Goal: Task Accomplishment & Management: Use online tool/utility

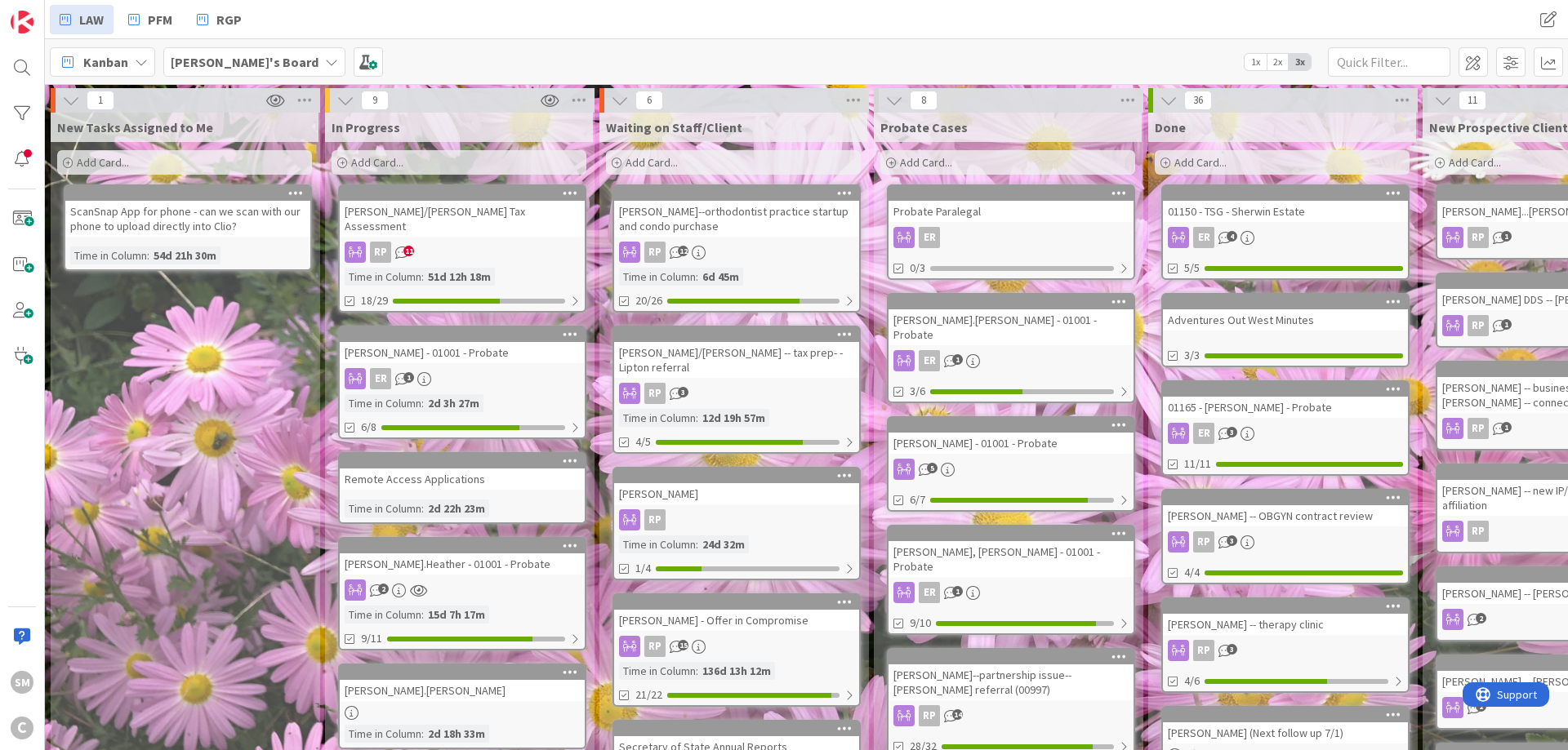
click at [1010, 325] on div "[PERSON_NAME].[PERSON_NAME] - 01001 - Probate" at bounding box center [1010, 327] width 245 height 36
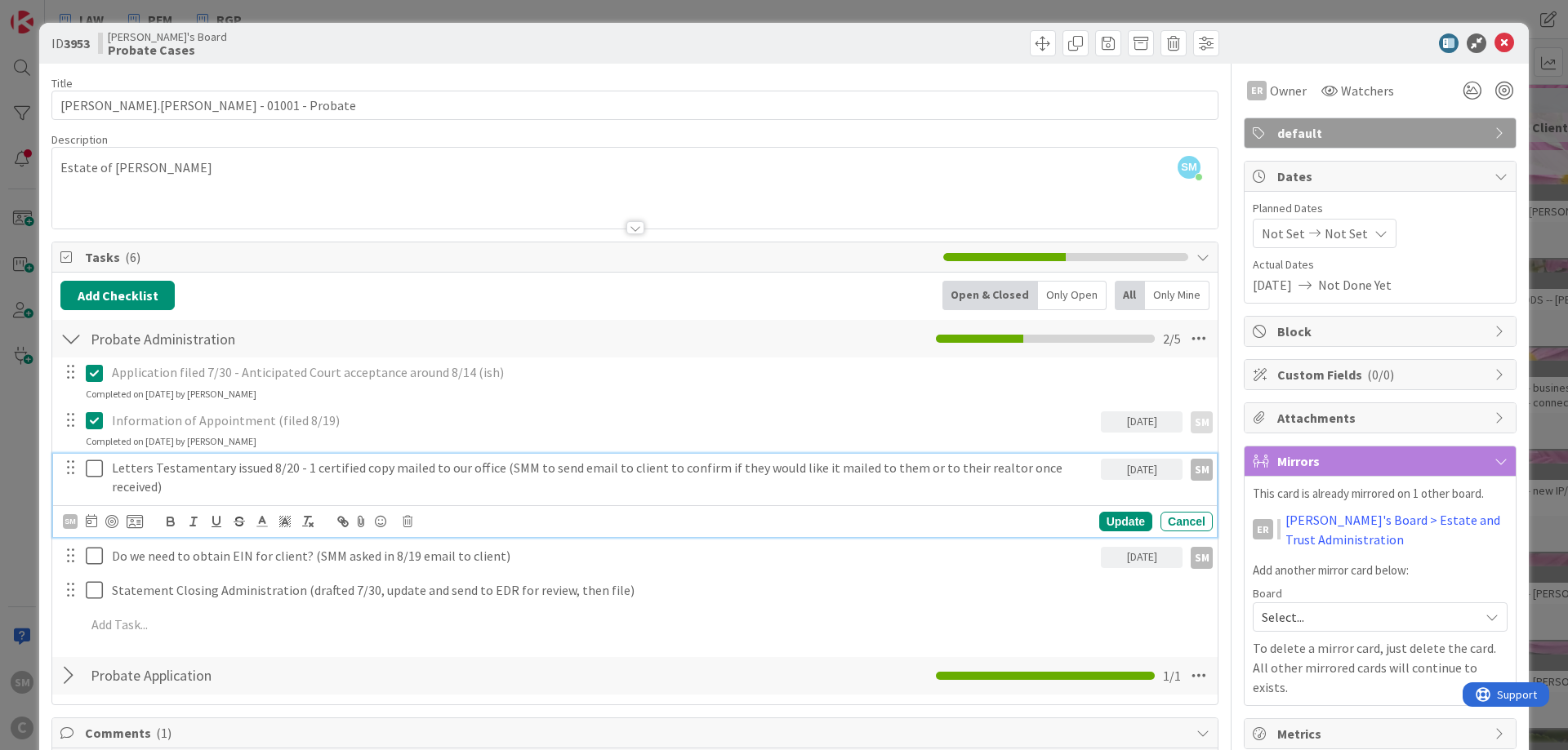
click at [300, 469] on p "Letters Testamentary issued 8/20 - 1 certified copy mailed to our office (SMM t…" at bounding box center [603, 477] width 982 height 37
click at [577, 462] on p "Letters Testamentary issued 8/20 - 1 certified copy mailed to our office (SMM t…" at bounding box center [603, 477] width 982 height 37
click at [740, 462] on p "Letters Testamentary issued 8/20 - 1 certified copy mailed to our office (SMM t…" at bounding box center [603, 477] width 982 height 37
click at [855, 469] on p "Letters Testamentary issued 8/20 - 1 certified copy mailed to our office (SMM t…" at bounding box center [603, 477] width 982 height 37
click at [575, 469] on p "Letters Testamentary issued 8/20 - 1 certified copy mailed to our office (SMM t…" at bounding box center [603, 477] width 982 height 37
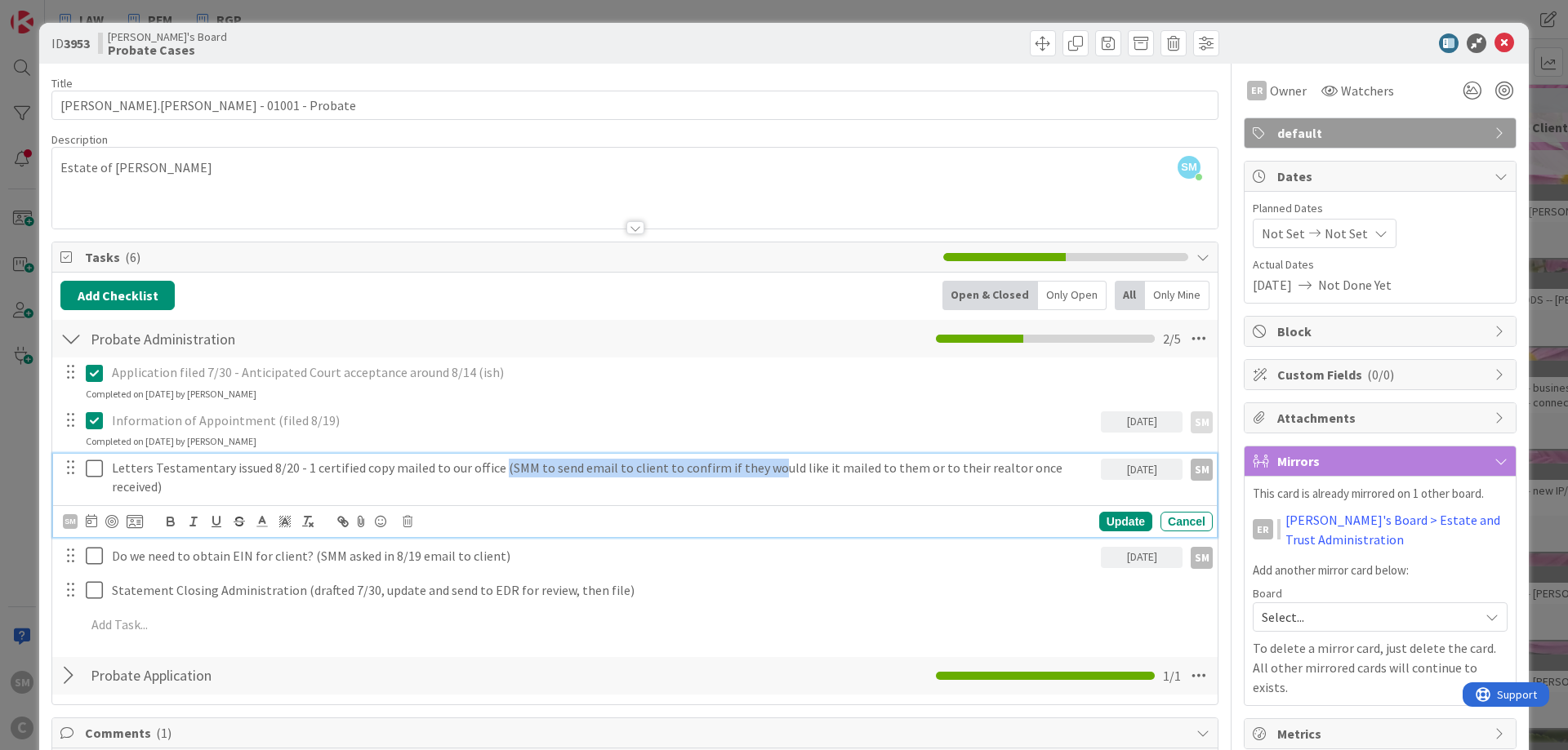
drag, startPoint x: 494, startPoint y: 470, endPoint x: 759, endPoint y: 471, distance: 265.0
click at [759, 471] on p "Letters Testamentary issued 8/20 - 1 certified copy mailed to our office (SMM t…" at bounding box center [603, 477] width 982 height 37
click at [756, 471] on p "Letters Testamentary issued 8/20 - 1 certified copy mailed to our office (SMM t…" at bounding box center [603, 477] width 982 height 37
click at [494, 467] on p "Letters Testamentary issued 8/20 - 1 certified copy mailed to our office (SMM t…" at bounding box center [603, 477] width 982 height 37
click at [598, 467] on p "Letters Testamentary issued 8/20 - 1 certified copy mailed to our office (SMM t…" at bounding box center [603, 477] width 982 height 37
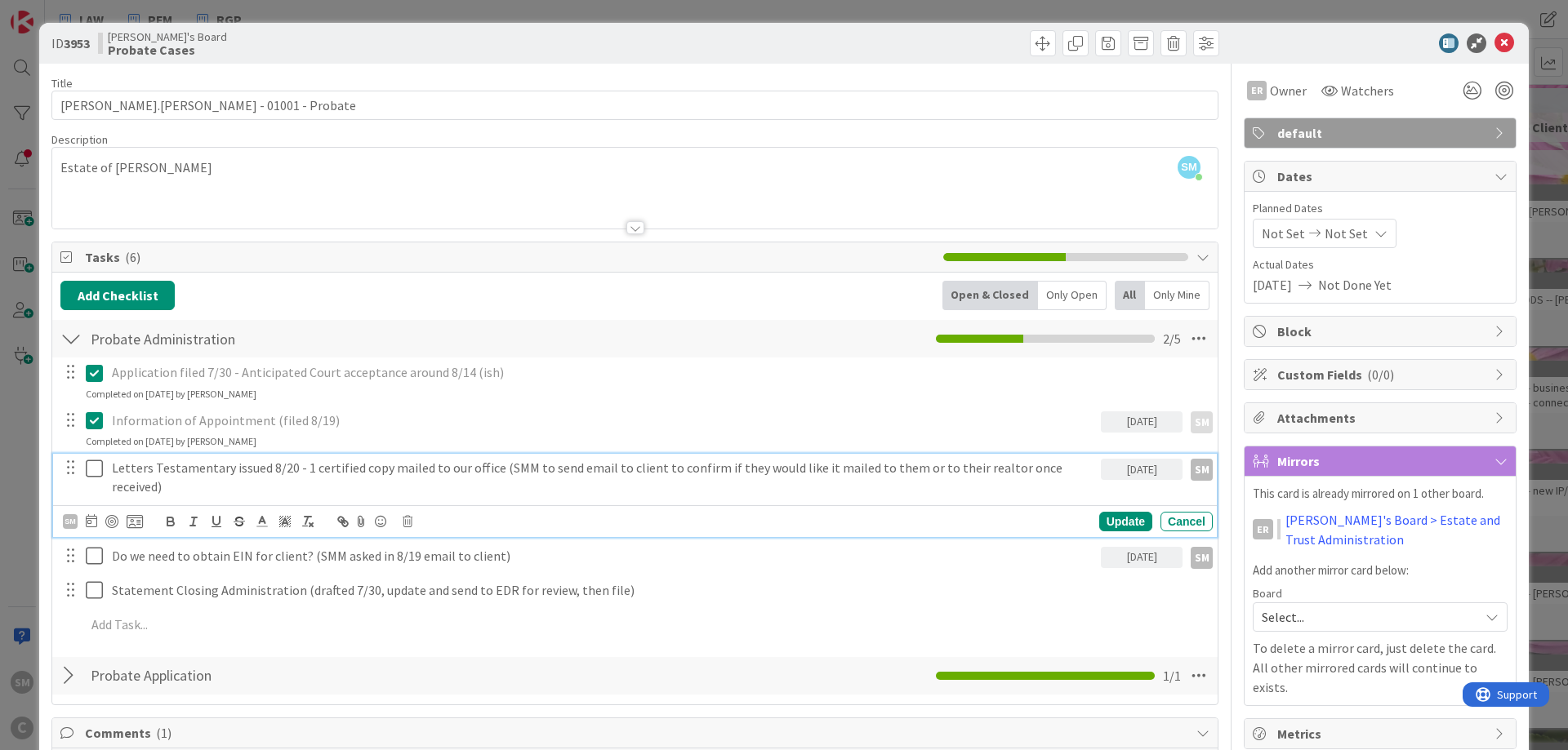
click at [97, 470] on icon at bounding box center [98, 468] width 24 height 19
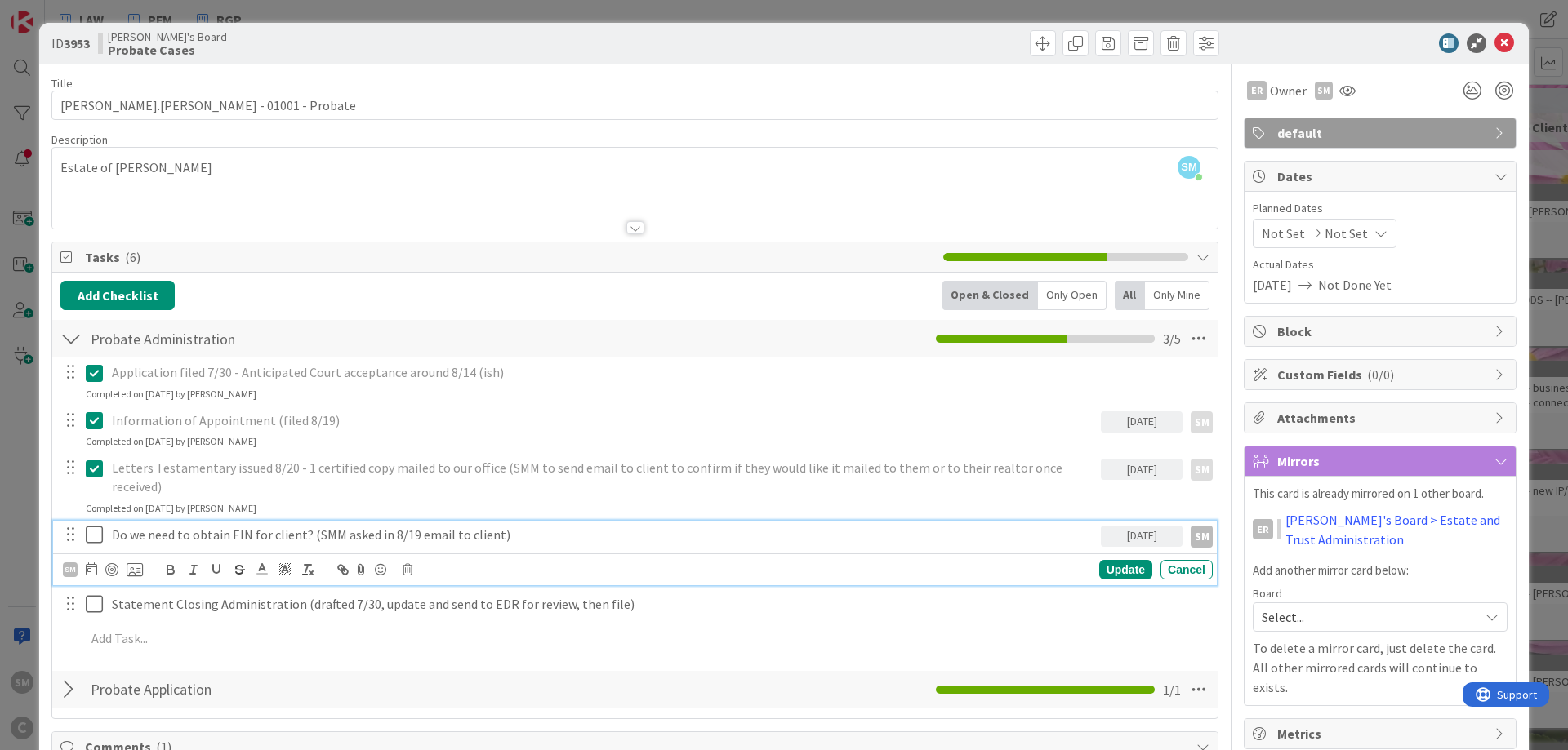
click at [196, 525] on p "Do we need to obtain EIN for client? (SMM asked in 8/19 email to client)" at bounding box center [603, 534] width 982 height 18
drag, startPoint x: 113, startPoint y: 521, endPoint x: 666, endPoint y: 518, distance: 553.0
click at [666, 525] on p "Do we need to obtain EIN for client? (SMM asked in 8/19 email to client)" at bounding box center [603, 534] width 982 height 18
click at [1119, 560] on div "Update" at bounding box center [1125, 570] width 53 height 19
click at [263, 525] on p "Apply for EIN (SMM drafted Authorization and sent for esign on 8/21)" at bounding box center [603, 534] width 982 height 18
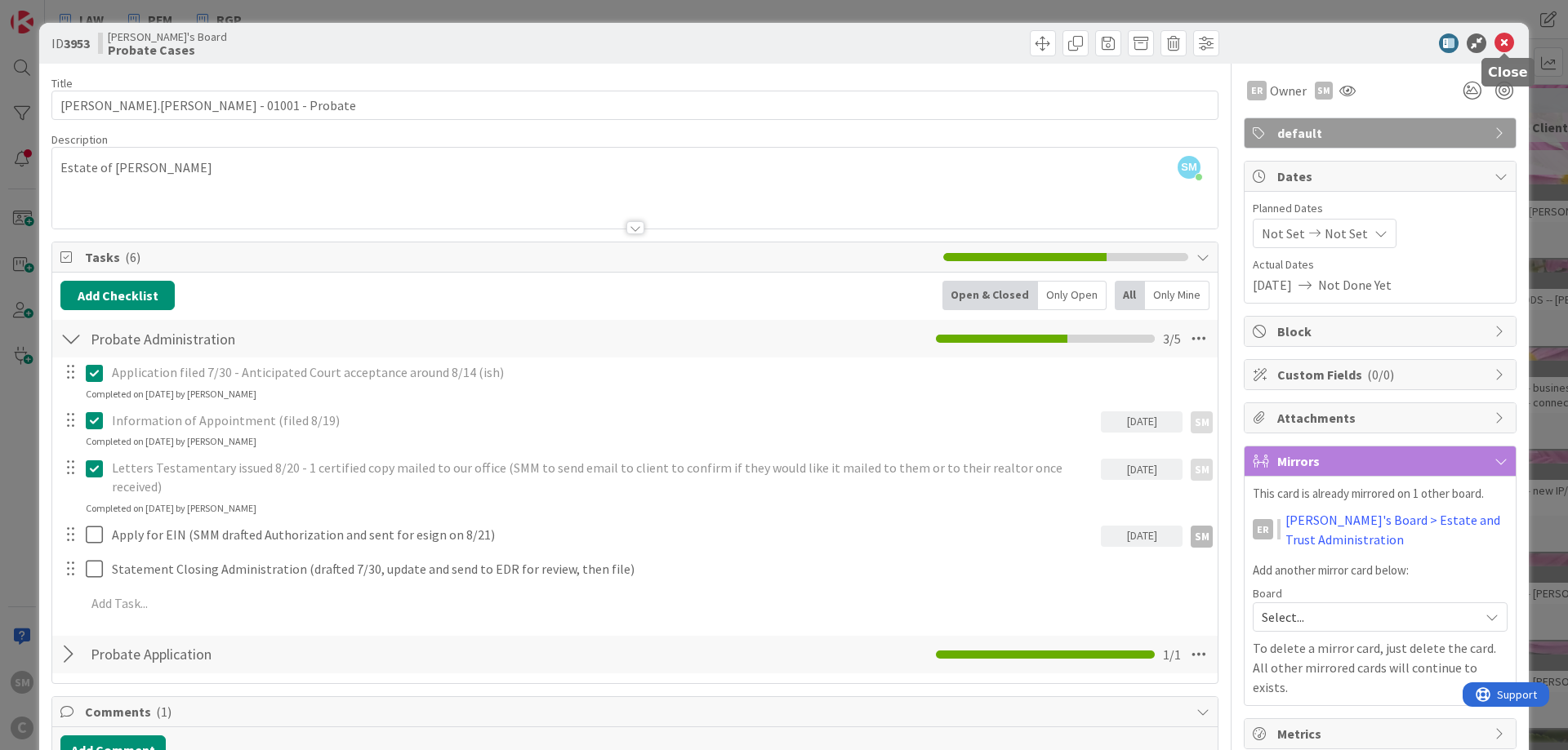
click at [1503, 45] on icon at bounding box center [1504, 44] width 19 height 19
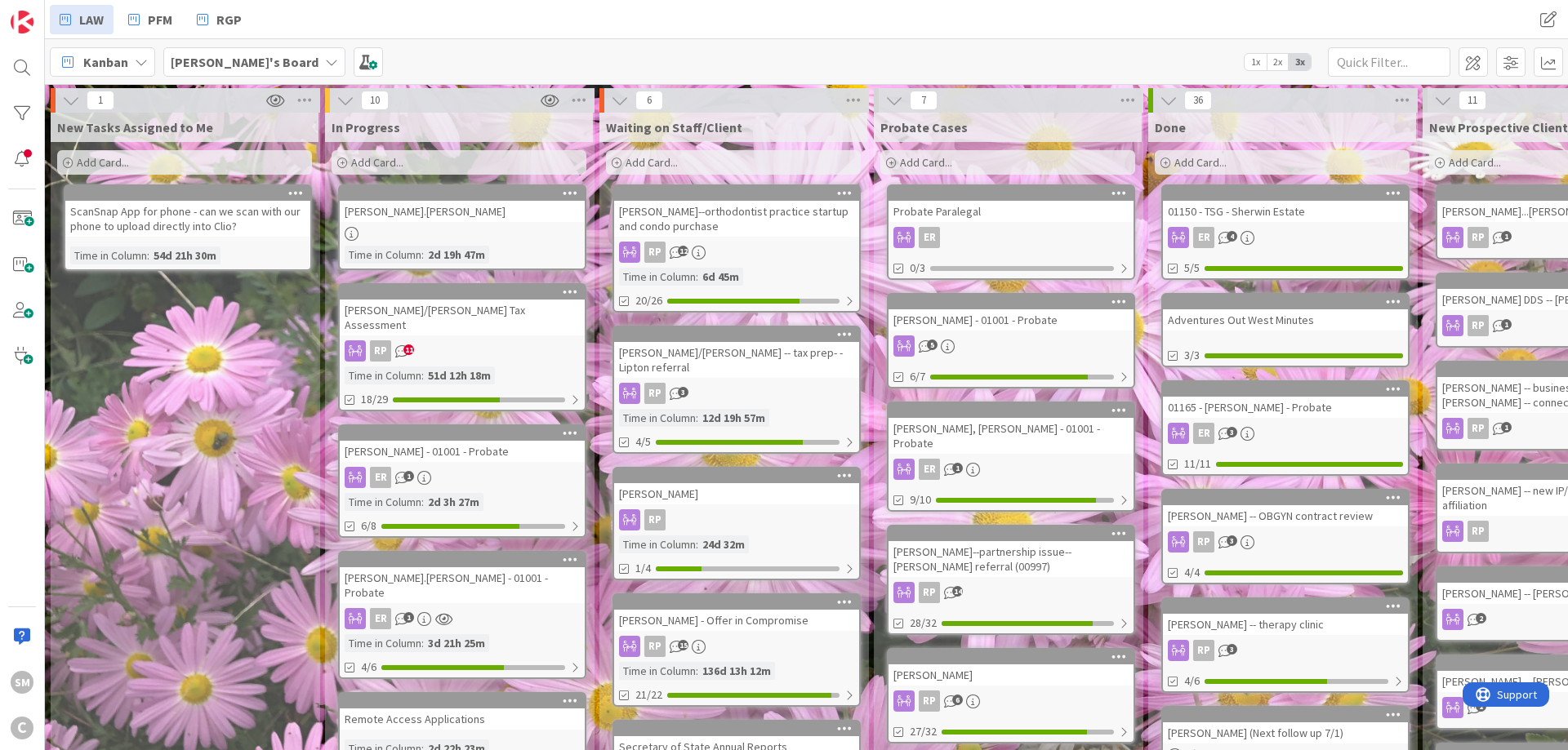
click at [247, 467] on div "New Tasks Assigned to Me Add Card... ScanSnap App for phone - can we scan with …" at bounding box center [184, 744] width 268 height 1265
click at [187, 438] on div "New Tasks Assigned to Me Add Card... ScanSnap App for phone - can we scan with …" at bounding box center [184, 744] width 268 height 1265
click at [466, 464] on link "[PERSON_NAME] - 01001 - Probate ER 1 Time in Column : 2d 3h 27m 6/8" at bounding box center [462, 481] width 248 height 113
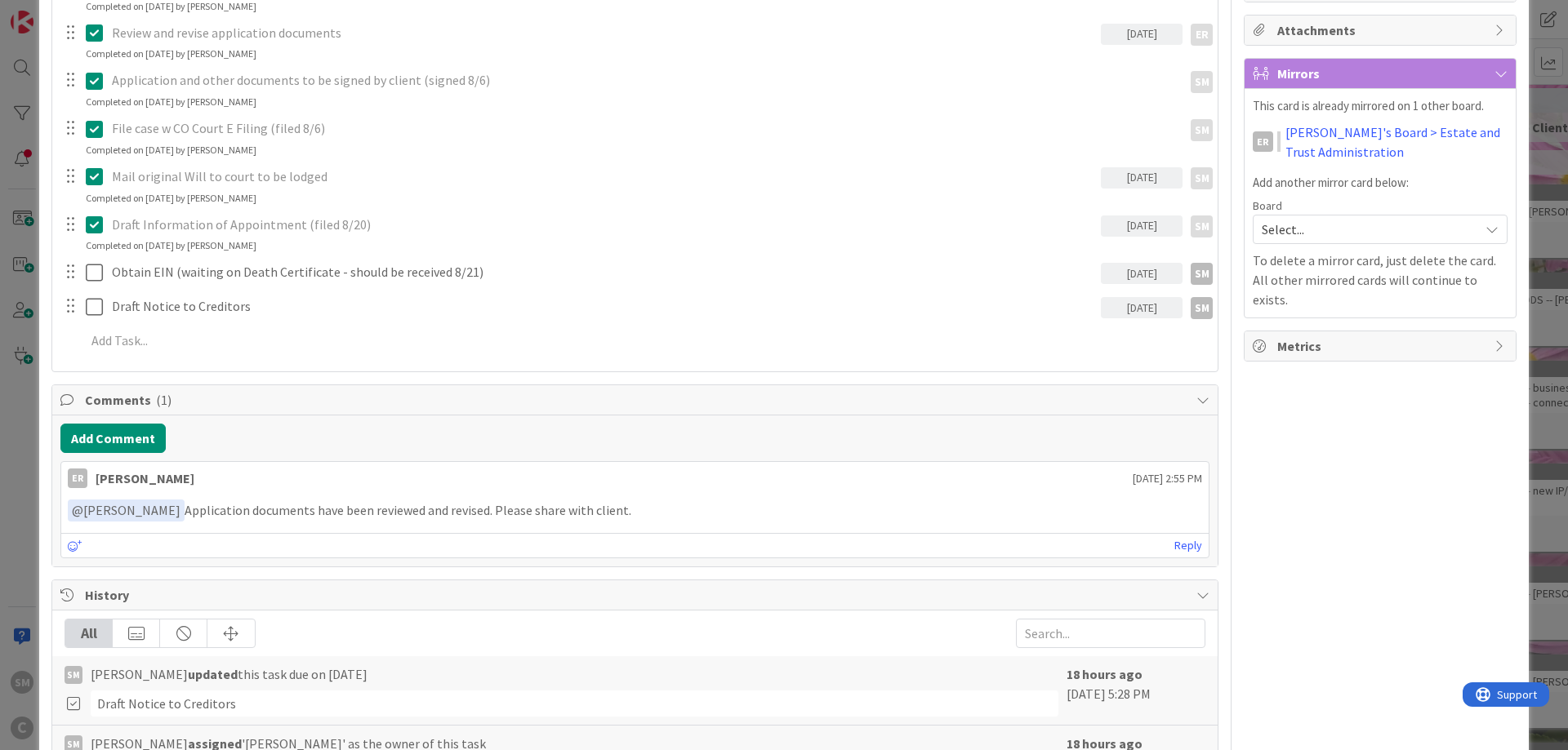
scroll to position [392, 0]
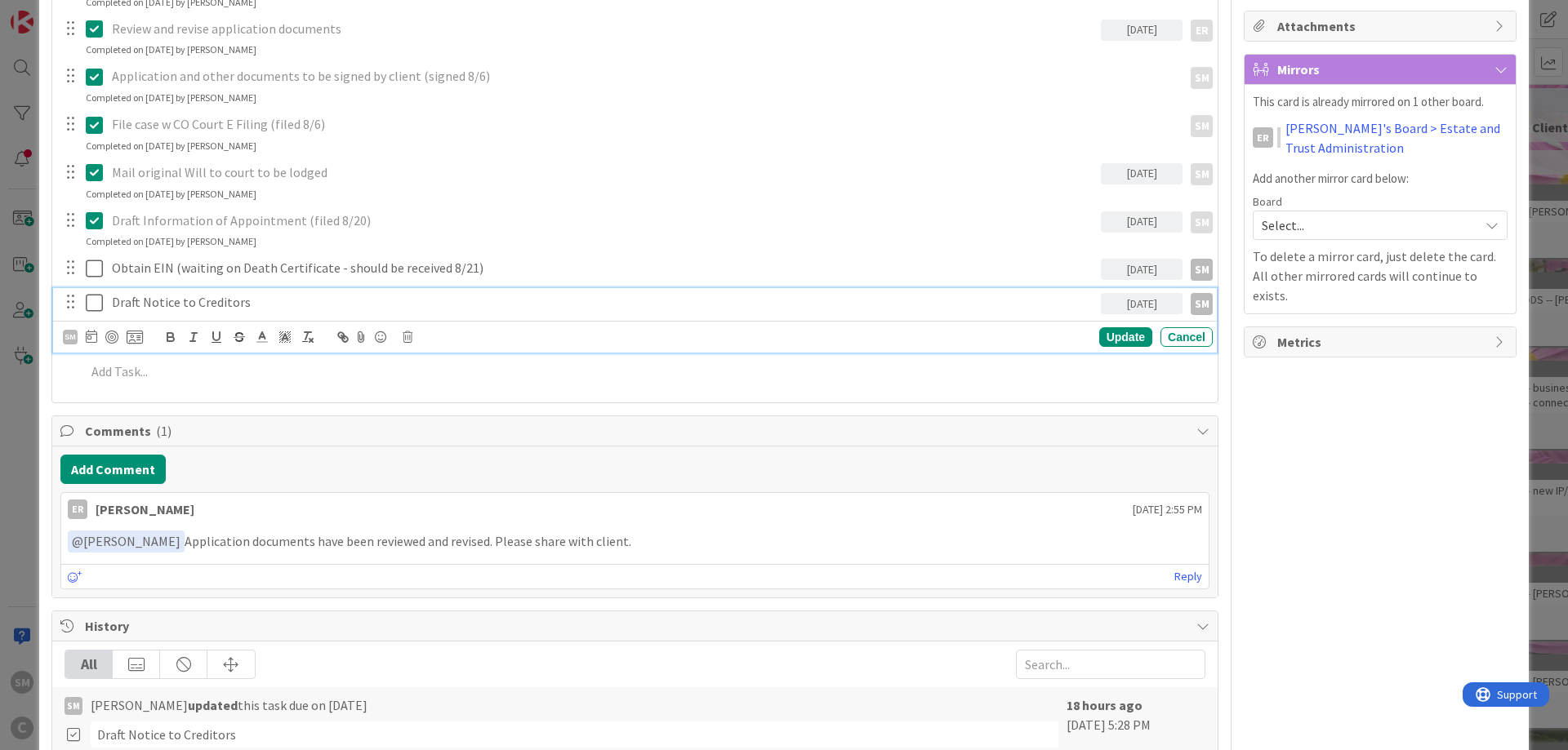
click at [191, 295] on p "Draft Notice to Creditors" at bounding box center [603, 302] width 982 height 18
click at [308, 311] on p "Draft Notice to Creditors" at bounding box center [603, 302] width 982 height 18
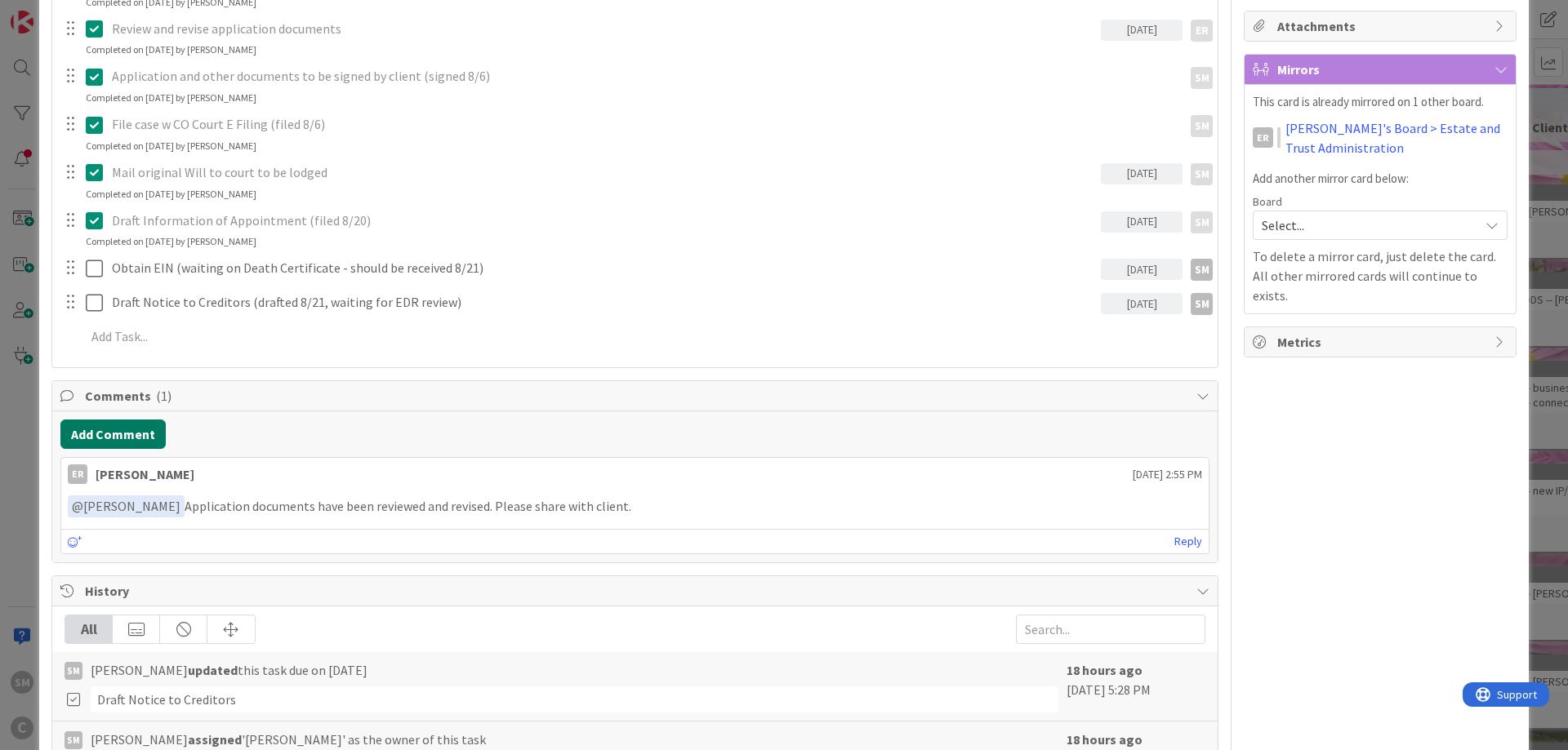
click at [122, 440] on button "Add Comment" at bounding box center [112, 435] width 106 height 29
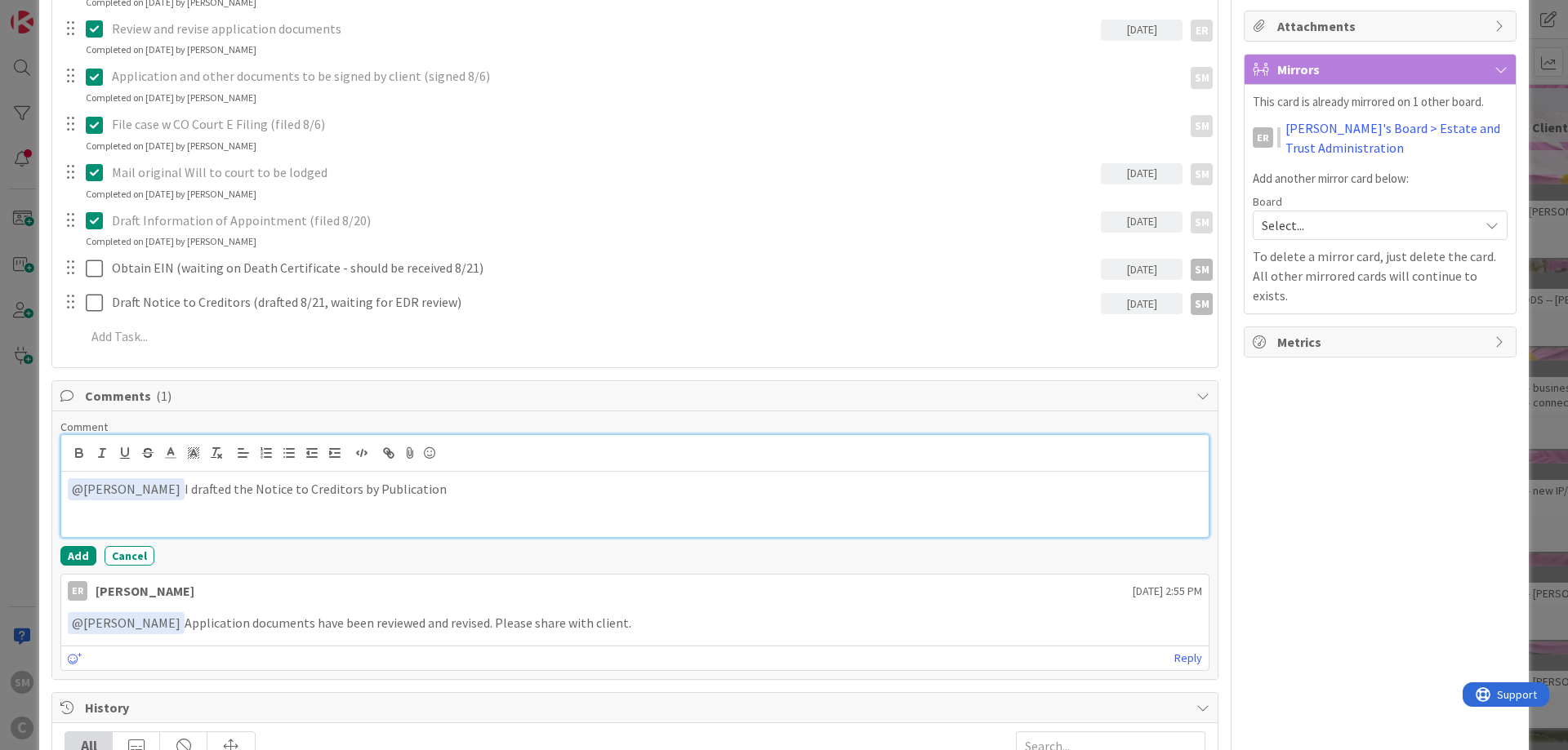
click at [566, 483] on p "﻿ @ [PERSON_NAME] ﻿ I drafted the Notice to Creditors by Publication" at bounding box center [635, 489] width 1134 height 22
click at [624, 498] on p "﻿ @ [PERSON_NAME] ﻿ I drafted the Notice to Creditors by Publication for your r…" at bounding box center [635, 489] width 1134 height 22
click at [737, 484] on p "﻿ @ [PERSON_NAME] ﻿ I drafted the Notice to Creditors by Publication for your r…" at bounding box center [635, 489] width 1134 height 22
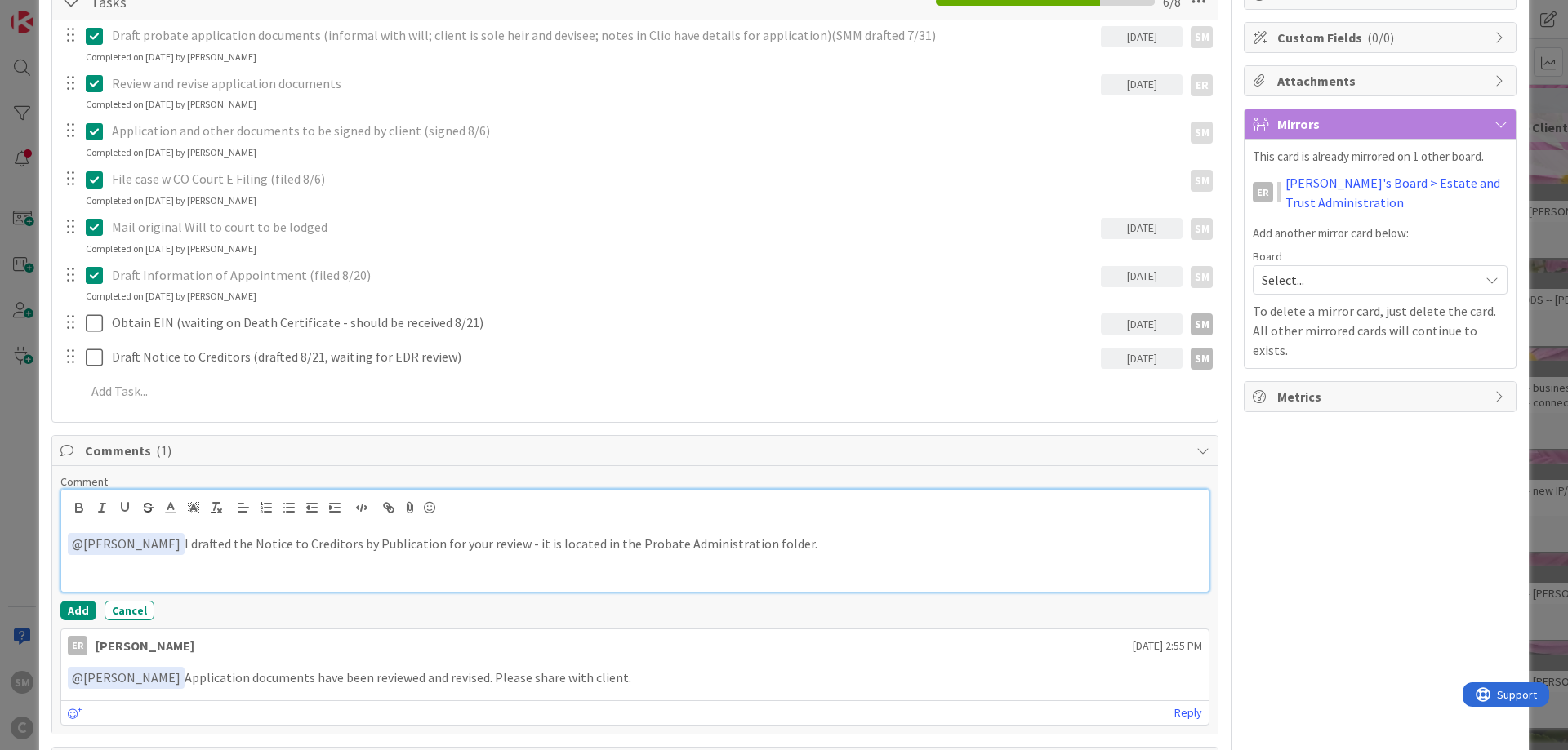
scroll to position [294, 0]
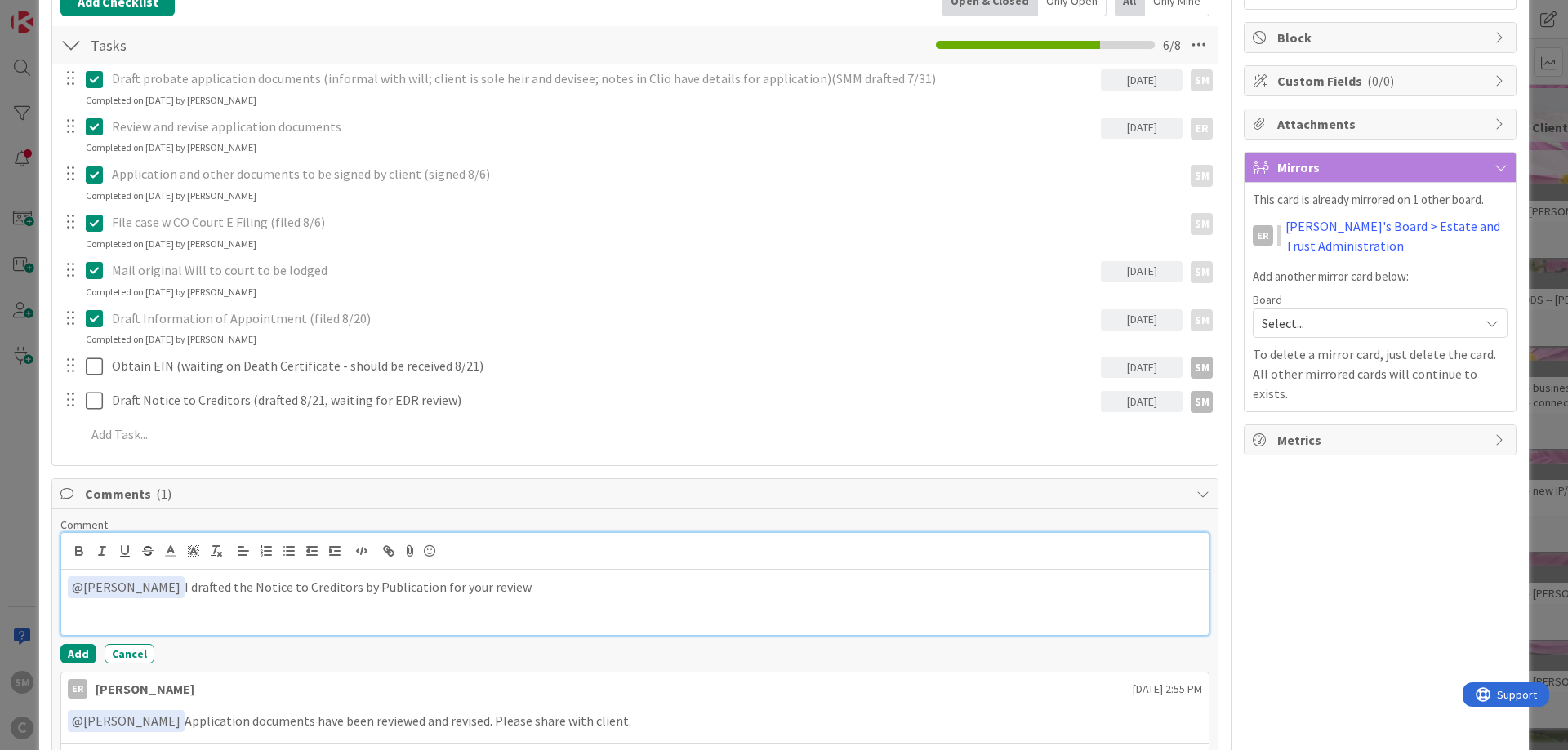
click at [409, 591] on p "﻿ @ [PERSON_NAME] ﻿ I drafted the Notice to Creditors by Publication for your r…" at bounding box center [635, 587] width 1134 height 22
click at [78, 646] on button "Add" at bounding box center [77, 654] width 36 height 19
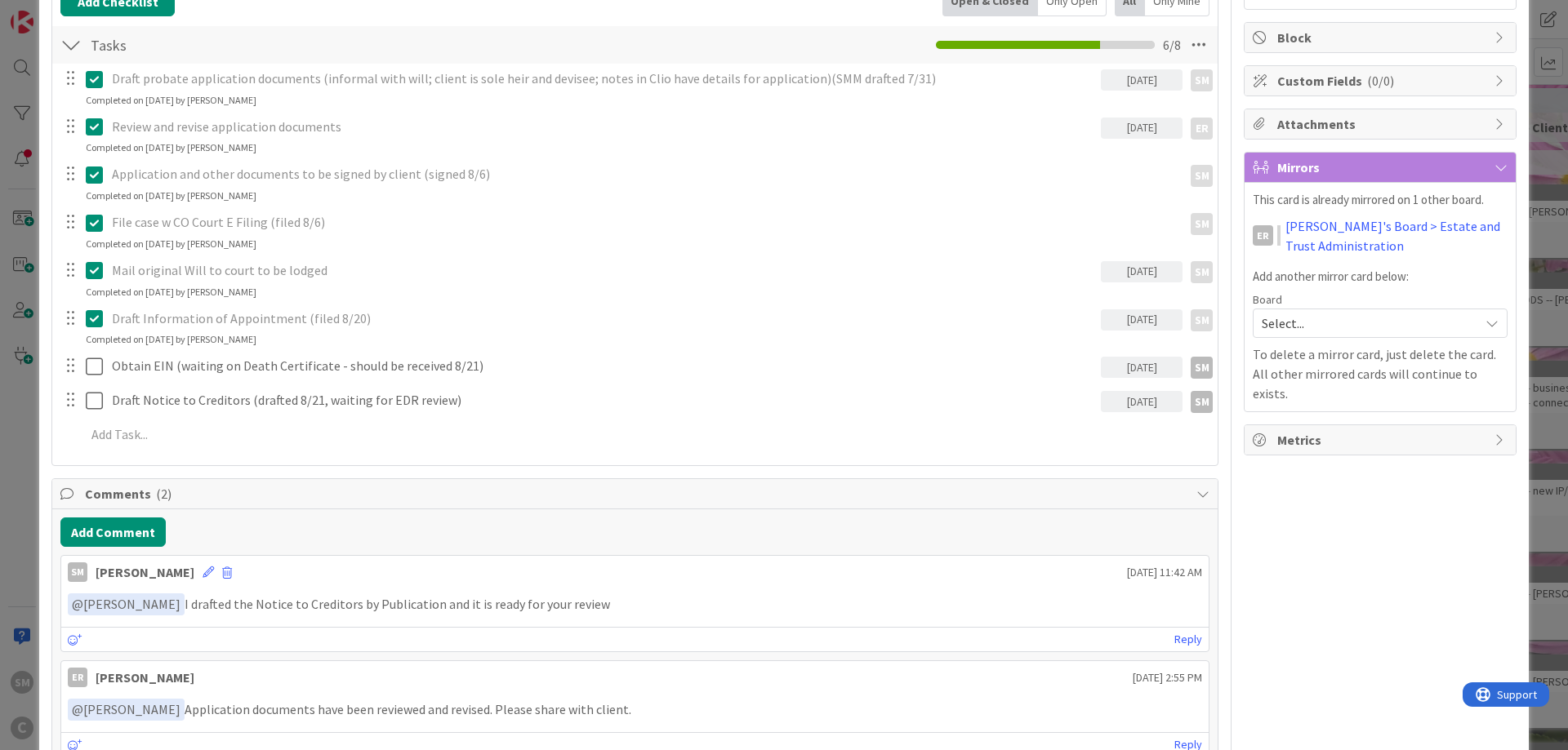
click at [1370, 508] on div "ER Owner SM default Dates Planned Dates Not Set Not Set Actual Dates [DATE] Not…" at bounding box center [1380, 525] width 273 height 1512
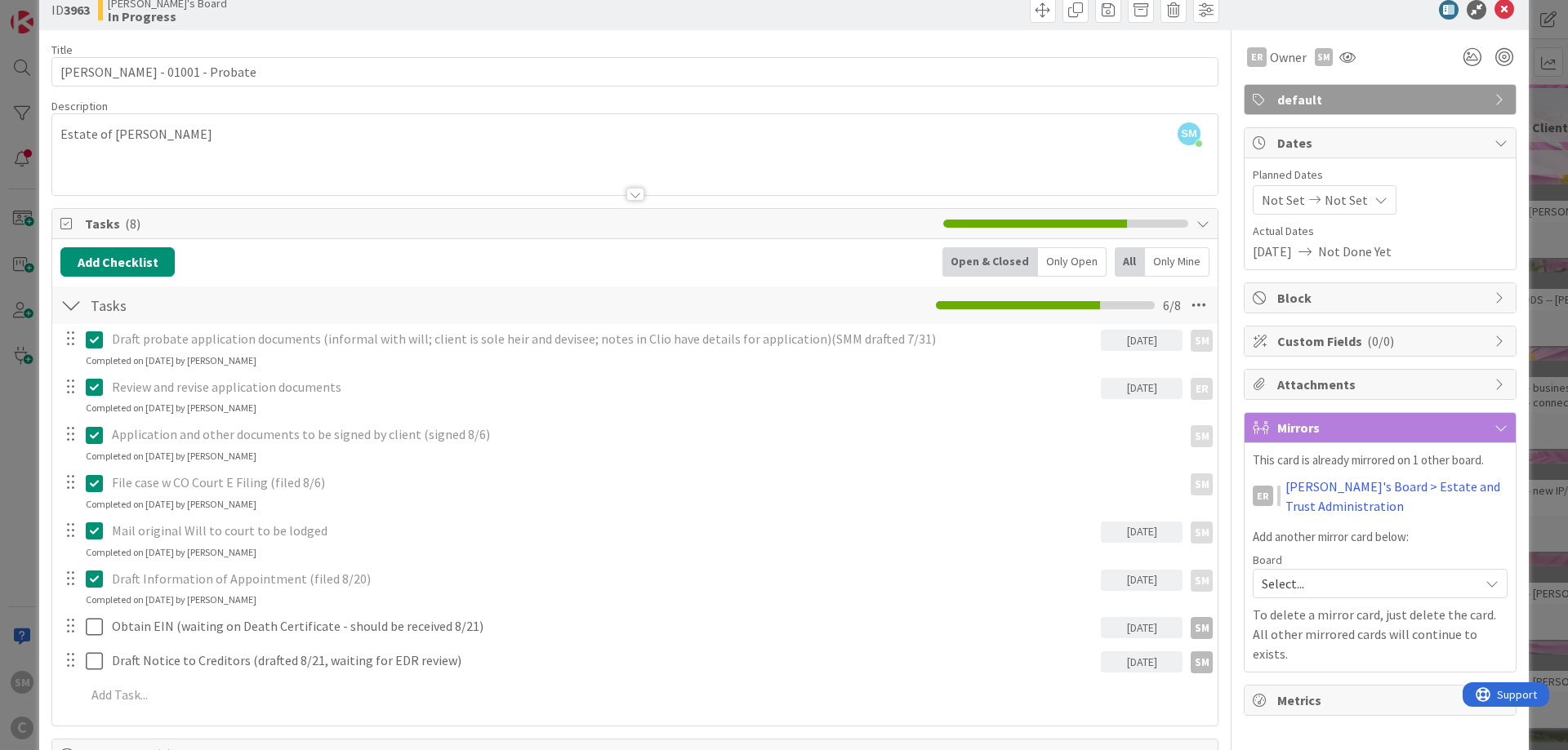
scroll to position [0, 0]
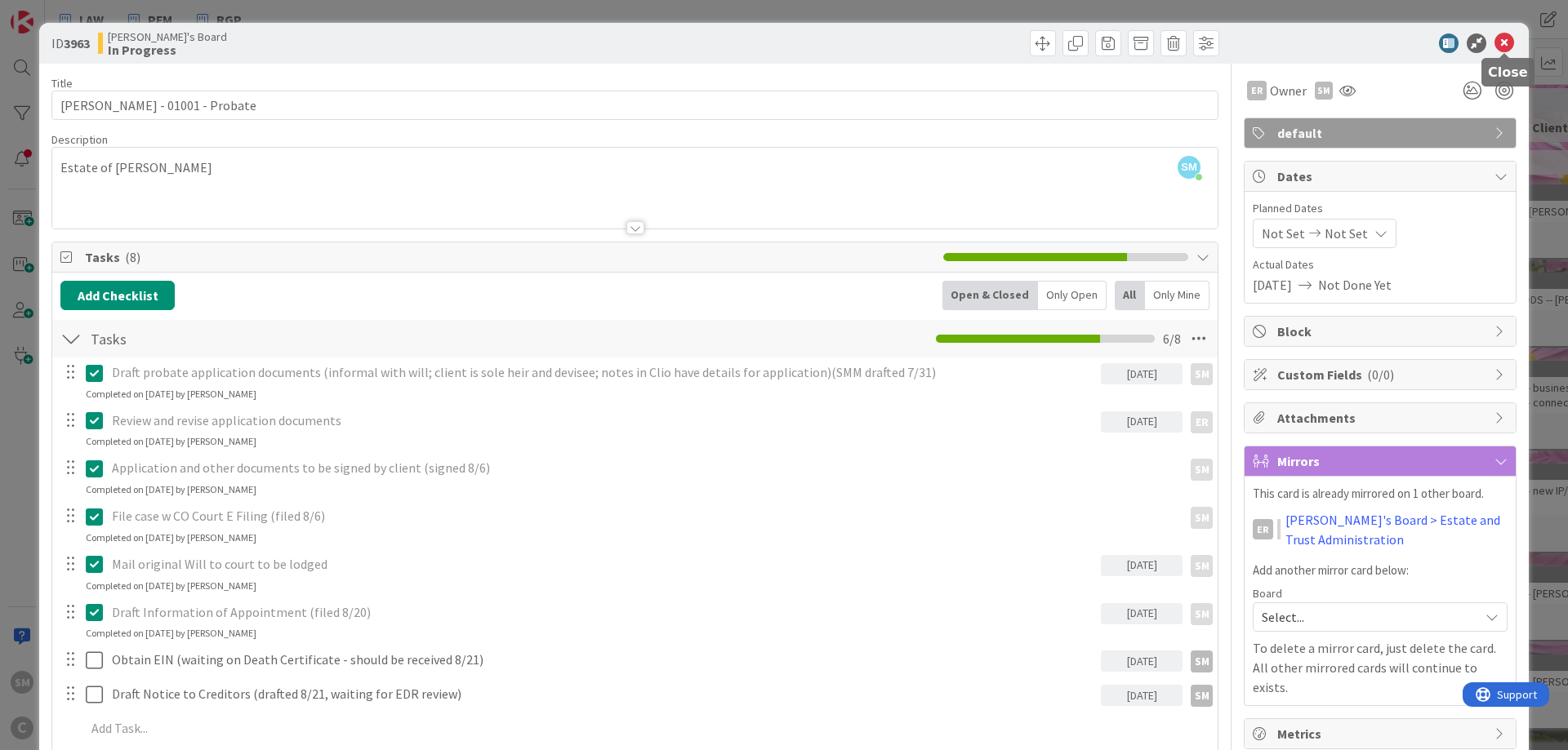
click at [1506, 44] on icon at bounding box center [1504, 44] width 19 height 19
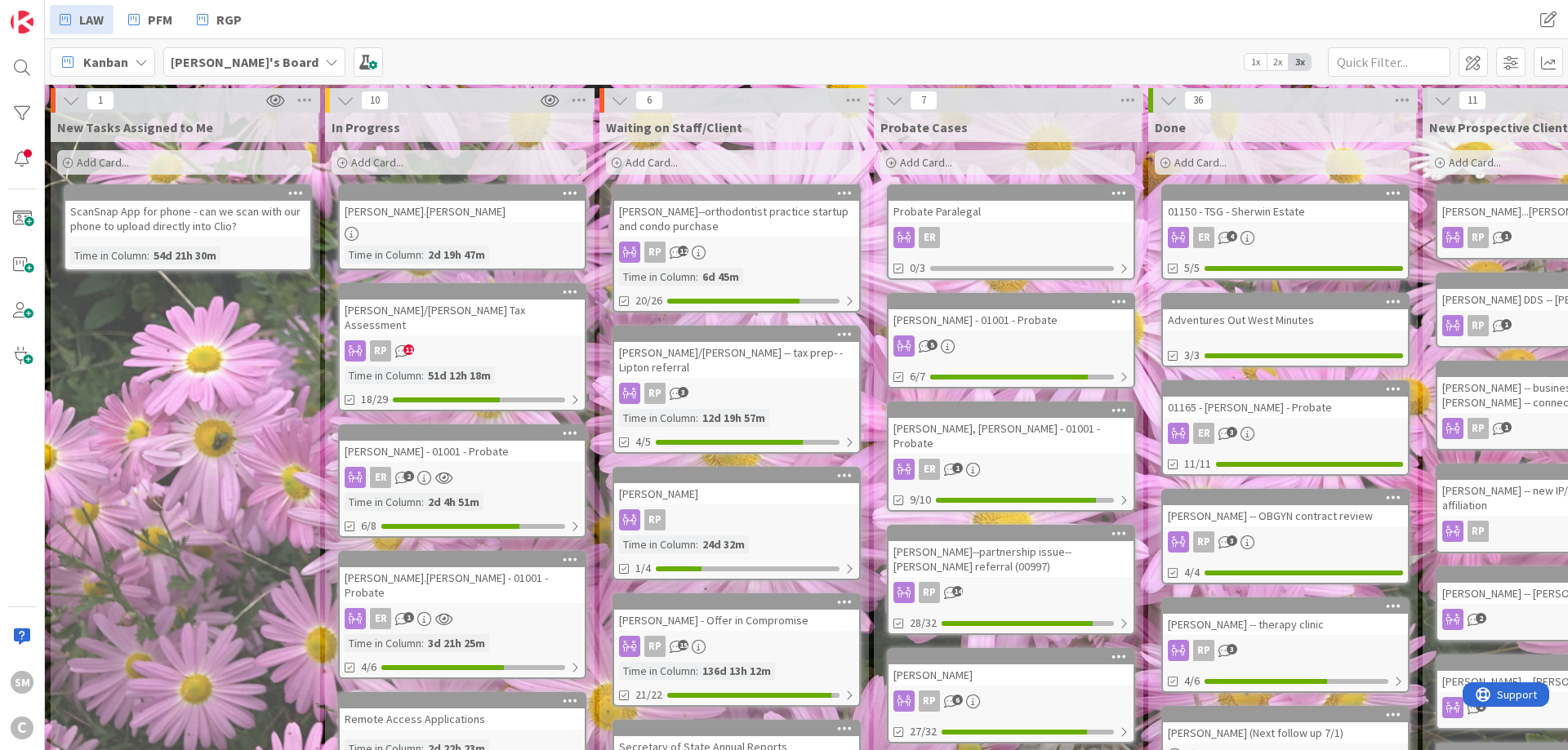
click at [254, 398] on div "New Tasks Assigned to Me Add Card... ScanSnap App for phone - can we scan with …" at bounding box center [184, 744] width 268 height 1265
click at [489, 454] on div "[PERSON_NAME] - 01001 - Probate" at bounding box center [462, 452] width 245 height 21
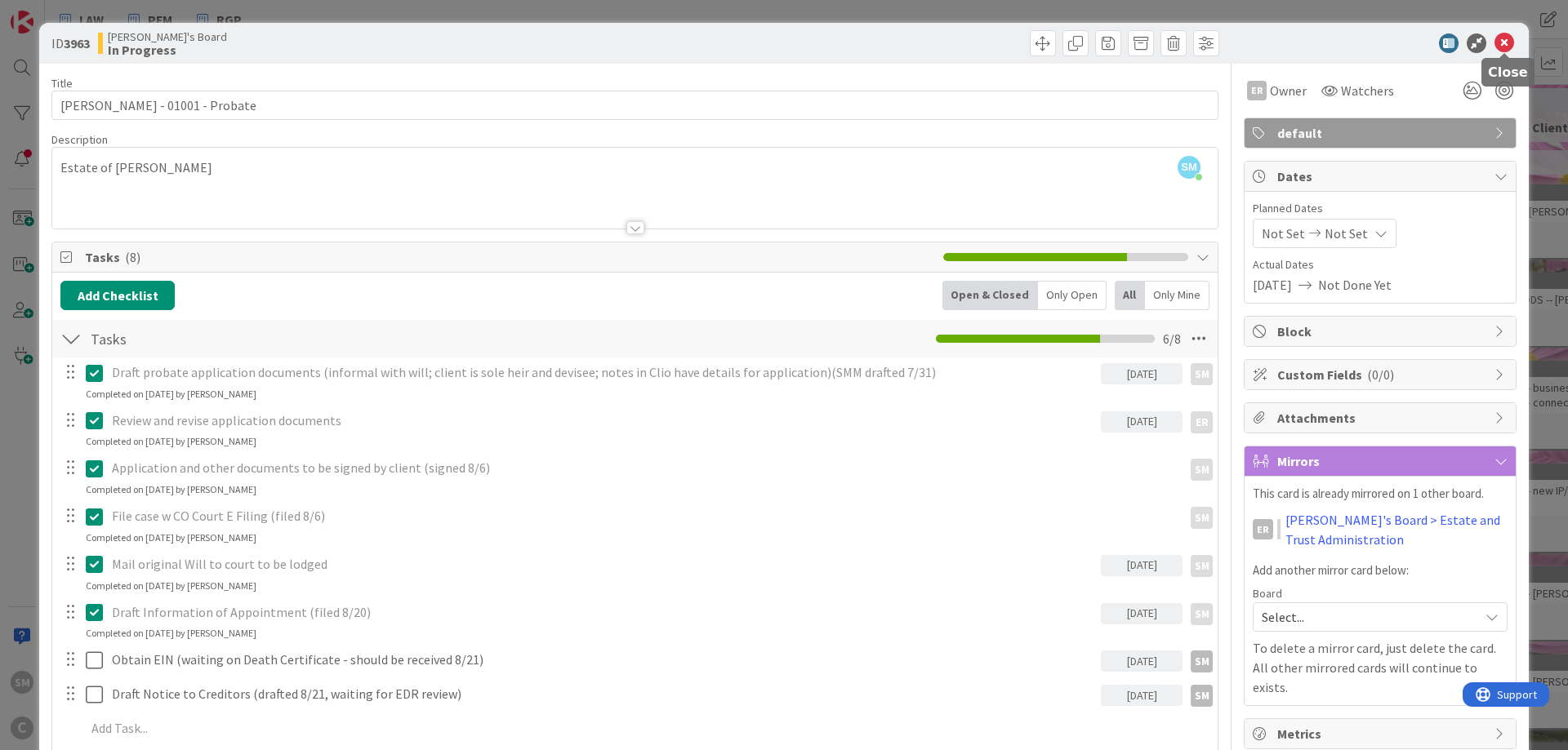
click at [1508, 43] on icon at bounding box center [1504, 44] width 19 height 19
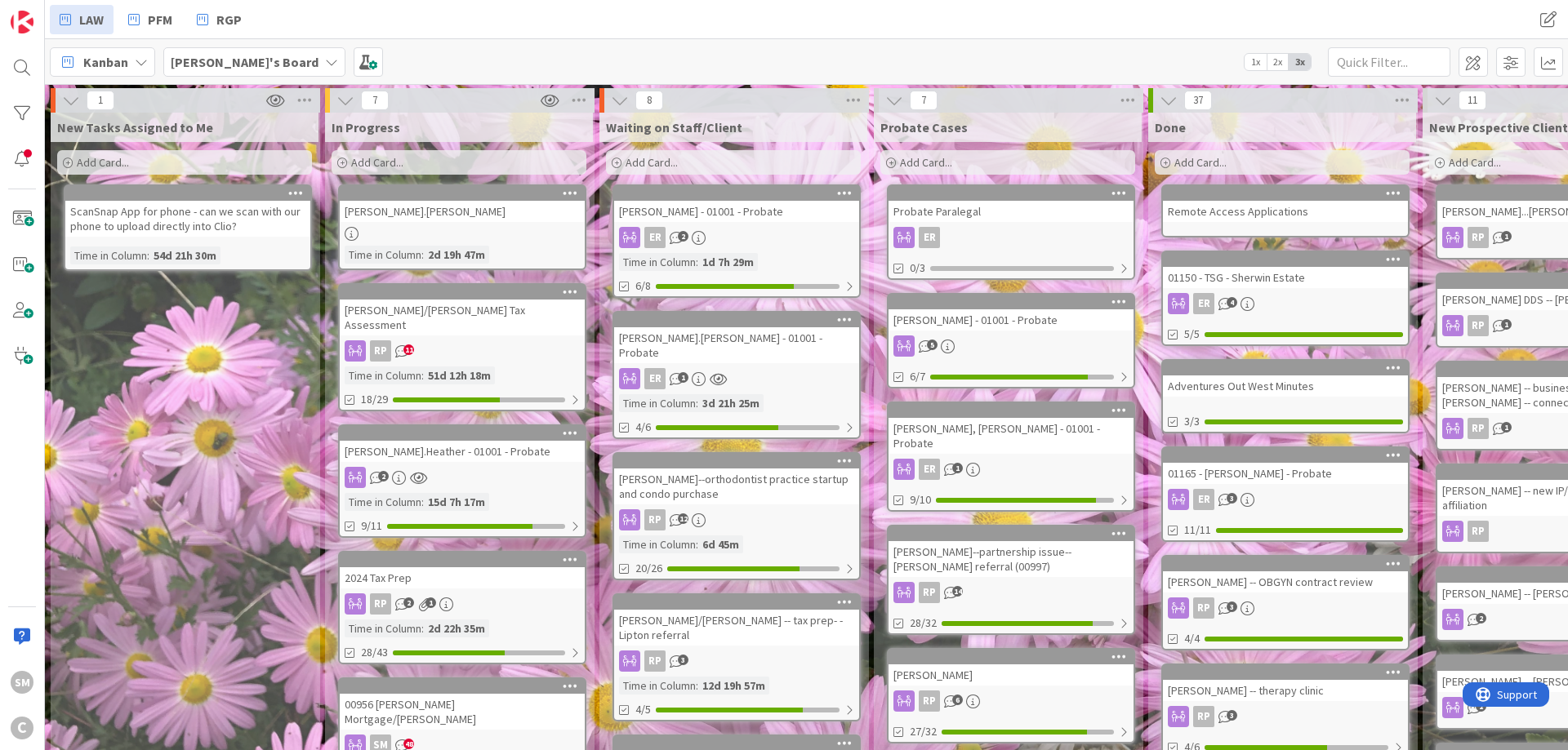
click at [412, 217] on div "[PERSON_NAME].[PERSON_NAME]" at bounding box center [462, 212] width 245 height 21
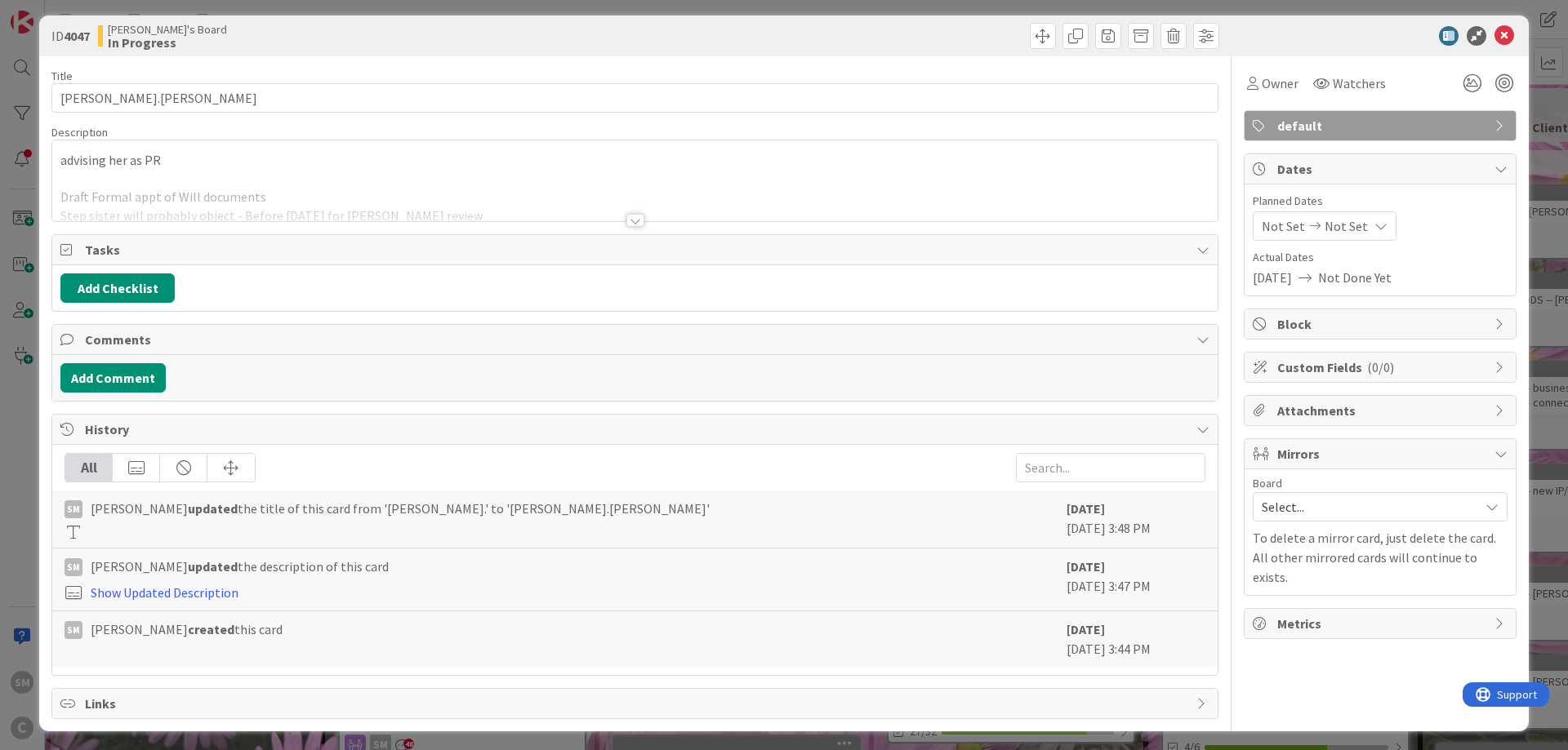
scroll to position [12, 0]
